Goal: Transaction & Acquisition: Obtain resource

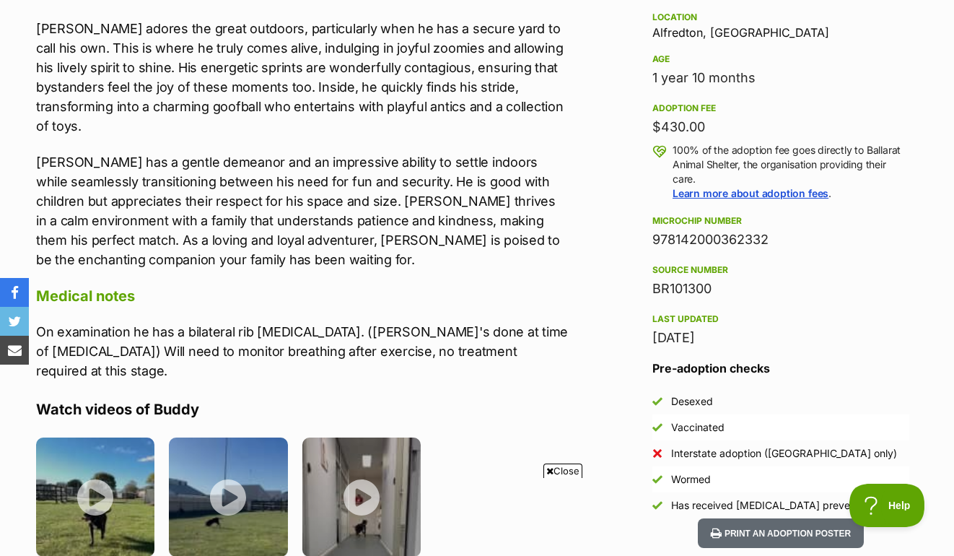
scroll to position [984, 0]
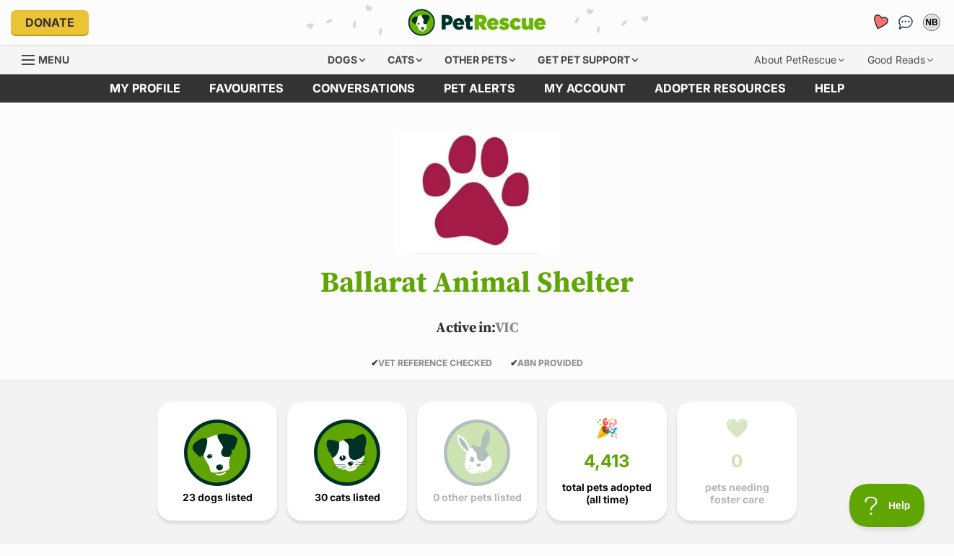
click at [878, 14] on icon "Favourites" at bounding box center [879, 22] width 17 height 17
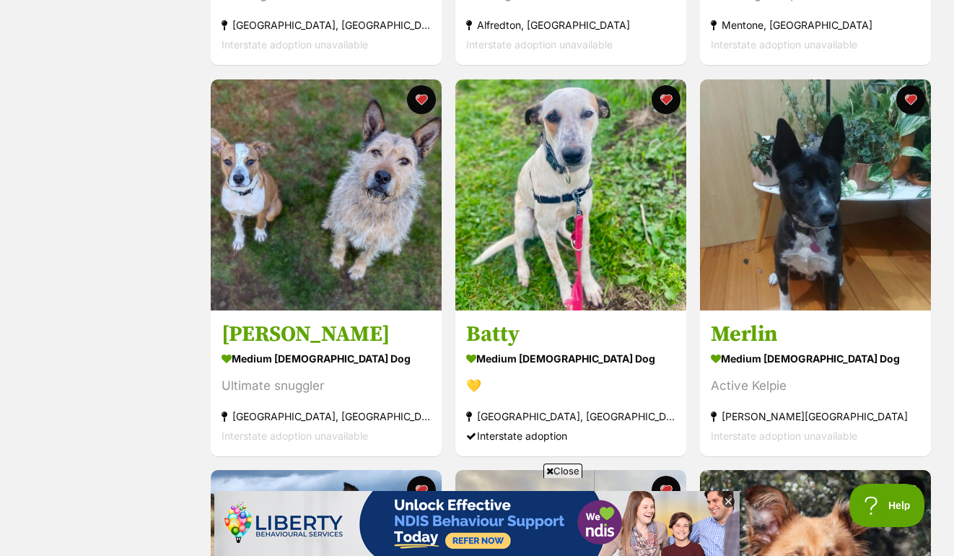
scroll to position [625, 0]
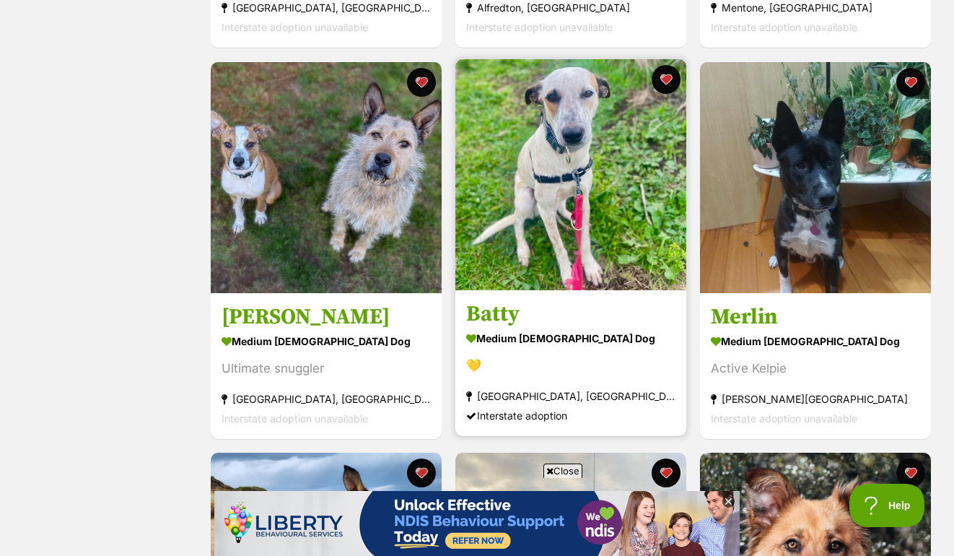
click at [537, 188] on img at bounding box center [571, 174] width 231 height 231
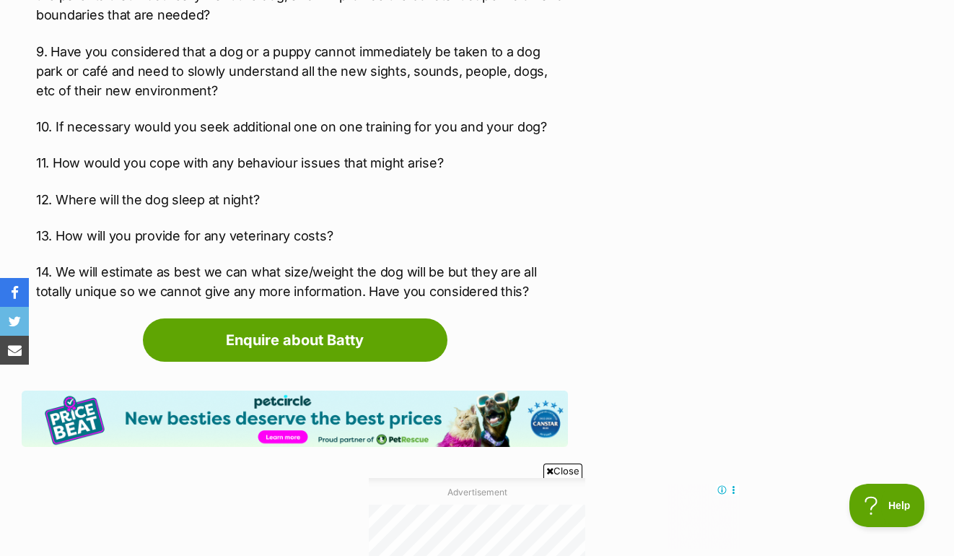
scroll to position [2887, 0]
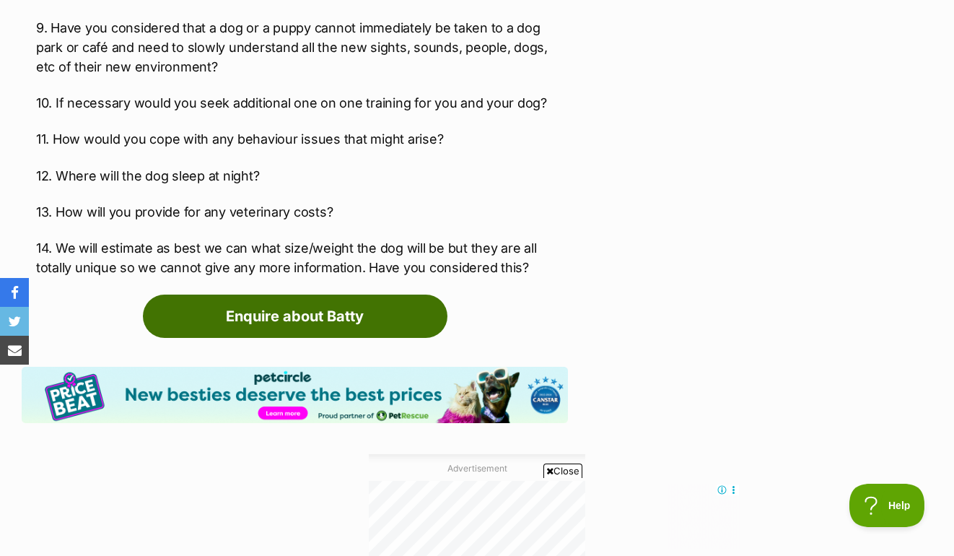
click at [305, 303] on link "Enquire about Batty" at bounding box center [295, 316] width 305 height 43
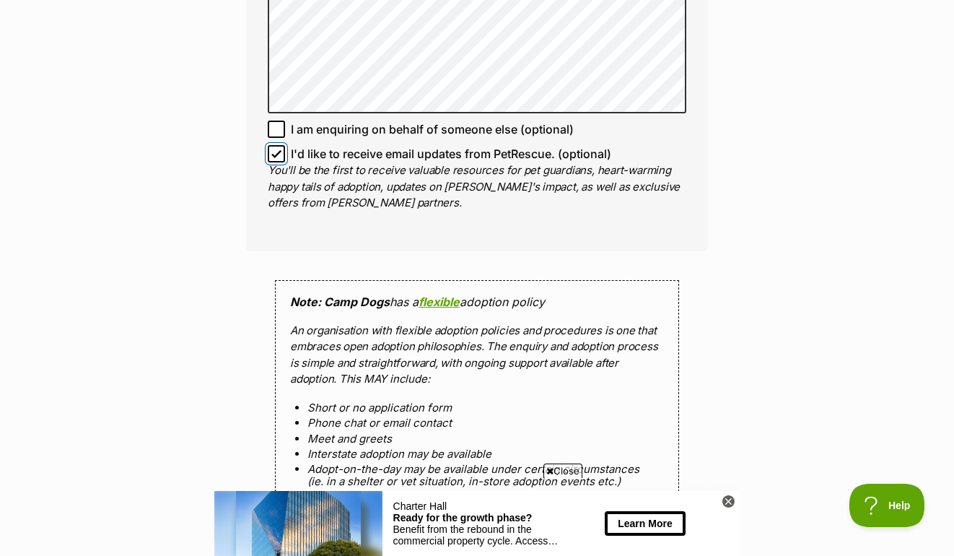
click at [277, 160] on input "I'd like to receive email updates from PetRescue. (optional)" at bounding box center [276, 153] width 17 height 17
checkbox input "false"
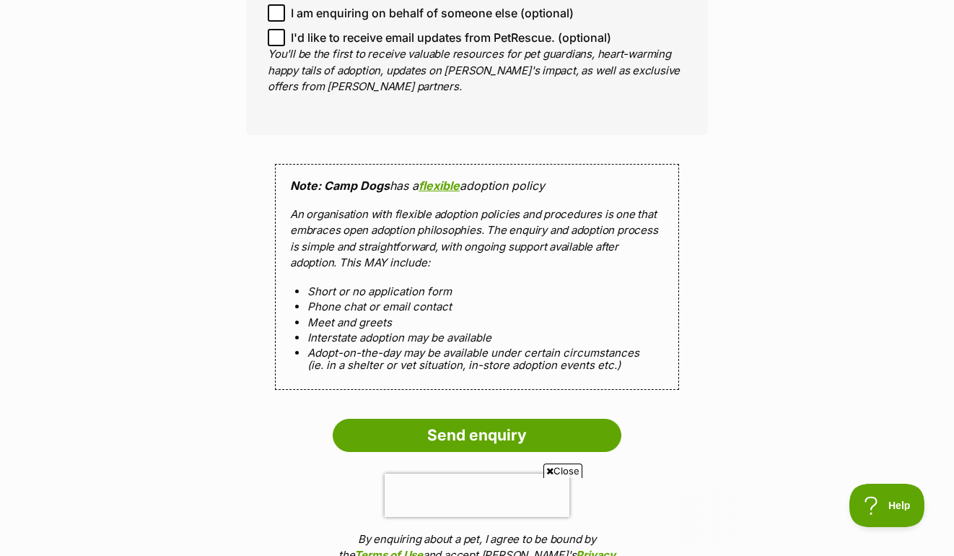
scroll to position [1387, 0]
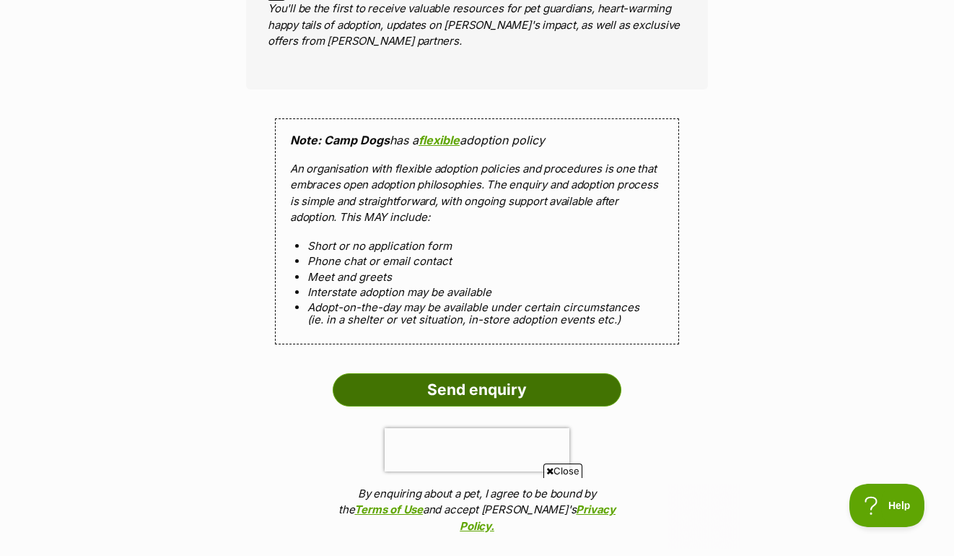
click at [501, 384] on input "Send enquiry" at bounding box center [477, 389] width 289 height 33
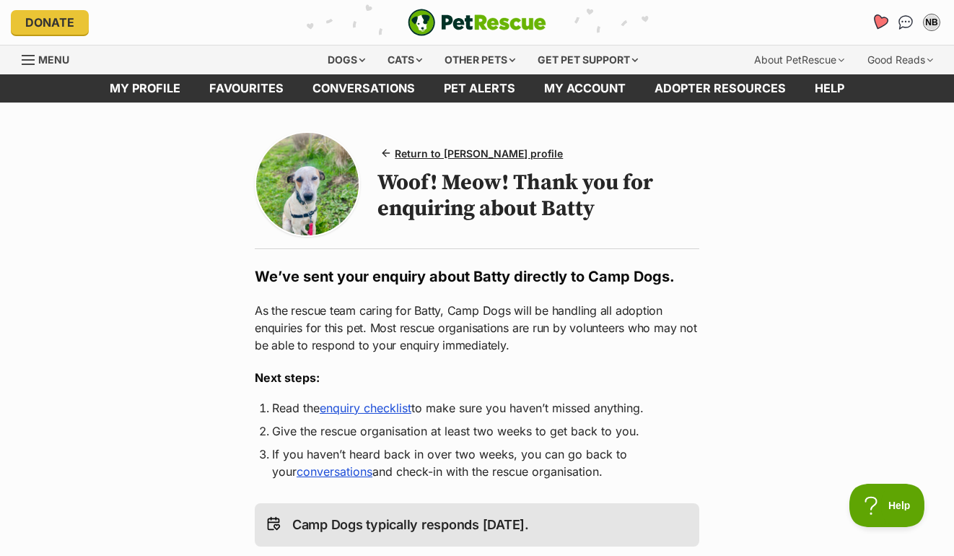
click at [881, 21] on icon "Favourites" at bounding box center [879, 22] width 17 height 17
